Goal: Task Accomplishment & Management: Use online tool/utility

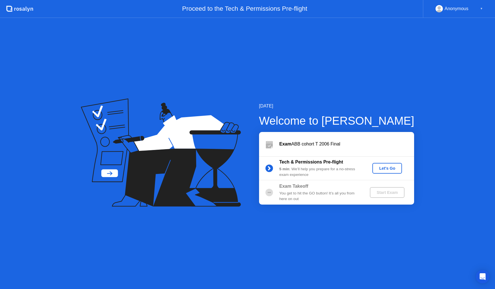
click at [391, 164] on button "Let's Go" at bounding box center [387, 168] width 30 height 11
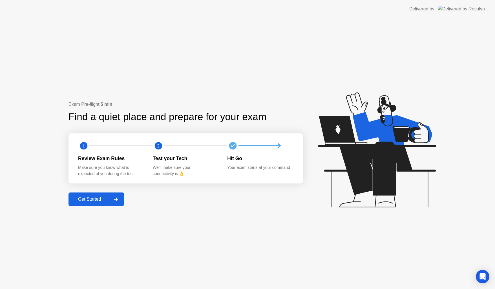
click at [86, 201] on div "Get Started" at bounding box center [89, 199] width 39 height 5
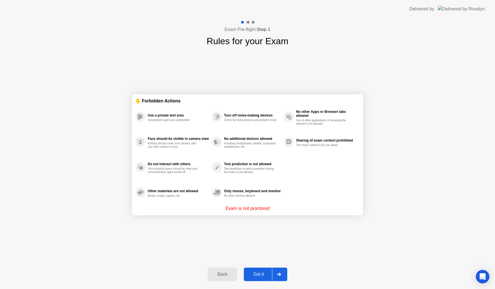
click at [258, 269] on button "Got it" at bounding box center [265, 275] width 43 height 14
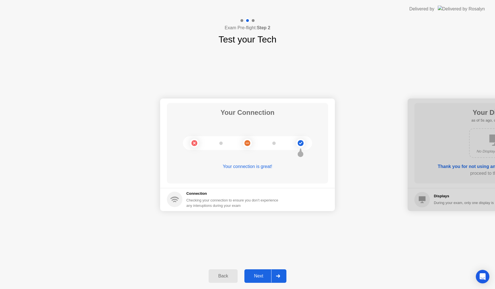
click at [260, 275] on div "Next" at bounding box center [258, 276] width 25 height 5
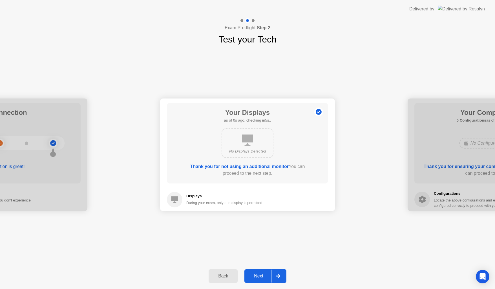
click at [259, 274] on div "Next" at bounding box center [258, 276] width 25 height 5
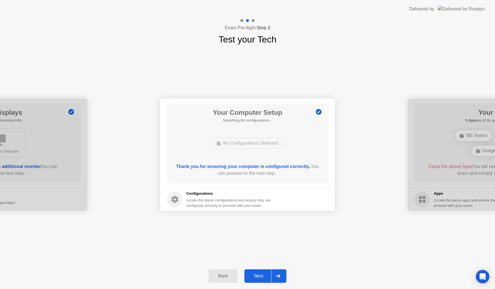
click at [258, 272] on button "Next" at bounding box center [265, 277] width 42 height 14
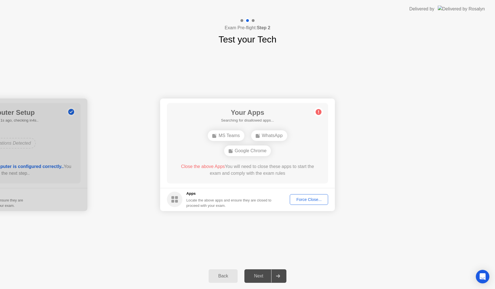
click at [311, 198] on div "Force Close..." at bounding box center [309, 200] width 34 height 5
click at [262, 146] on div "Google Chrome" at bounding box center [247, 143] width 47 height 11
click at [314, 198] on div "Force Close..." at bounding box center [309, 200] width 34 height 5
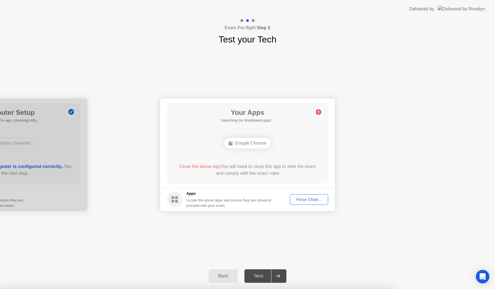
click at [308, 200] on div "Force Close..." at bounding box center [309, 200] width 34 height 5
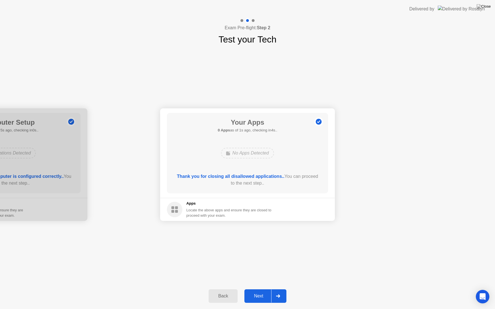
click at [261, 289] on div "Next" at bounding box center [258, 296] width 25 height 5
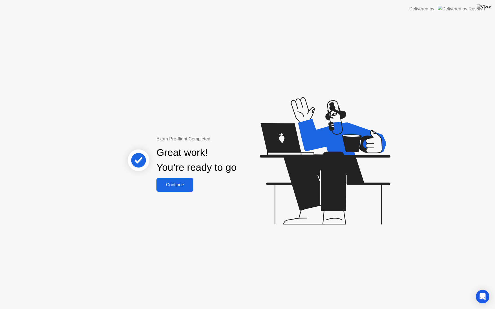
click at [184, 185] on div "Continue" at bounding box center [175, 185] width 34 height 5
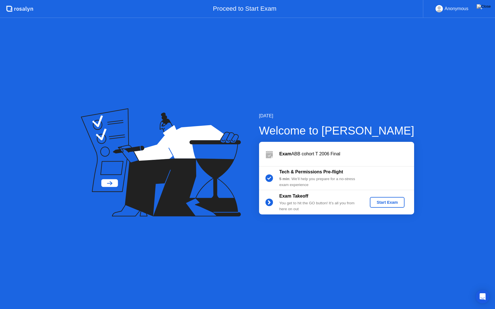
click at [386, 201] on div "Start Exam" at bounding box center [387, 202] width 30 height 5
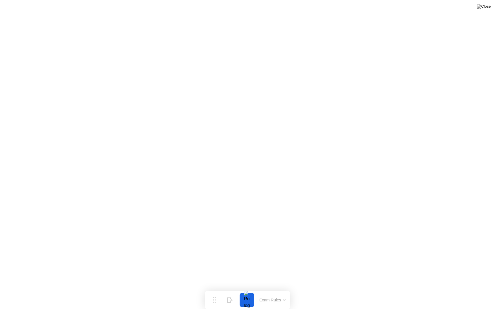
click at [486, 10] on button at bounding box center [483, 6] width 17 height 7
click at [484, 10] on button at bounding box center [483, 6] width 17 height 7
